Goal: Information Seeking & Learning: Learn about a topic

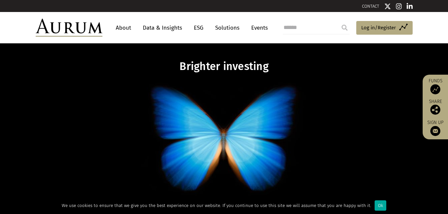
click at [121, 27] on link "About" at bounding box center [123, 28] width 22 height 12
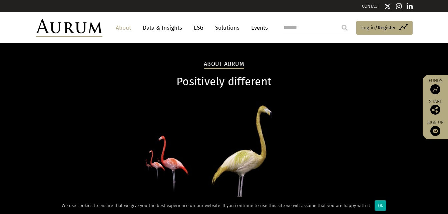
click at [121, 27] on link "About" at bounding box center [123, 28] width 22 height 12
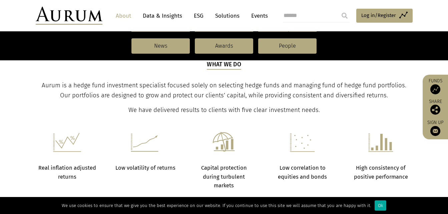
scroll to position [219, 0]
